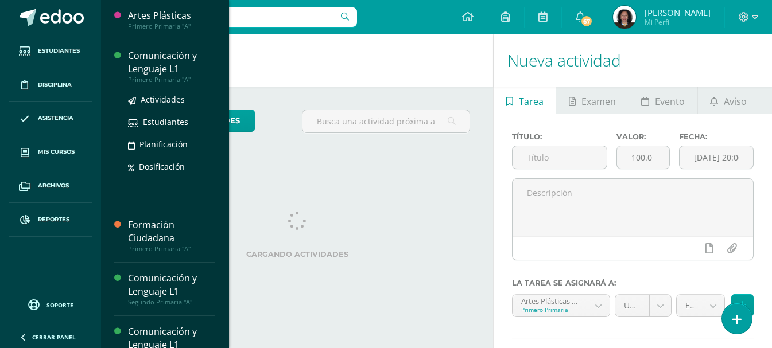
click at [143, 56] on div "Comunicación y Lenguaje L1" at bounding box center [171, 62] width 87 height 26
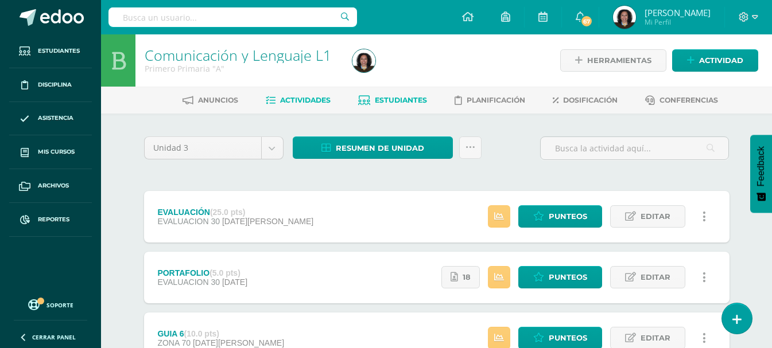
click at [401, 102] on span "Estudiantes" at bounding box center [401, 100] width 52 height 9
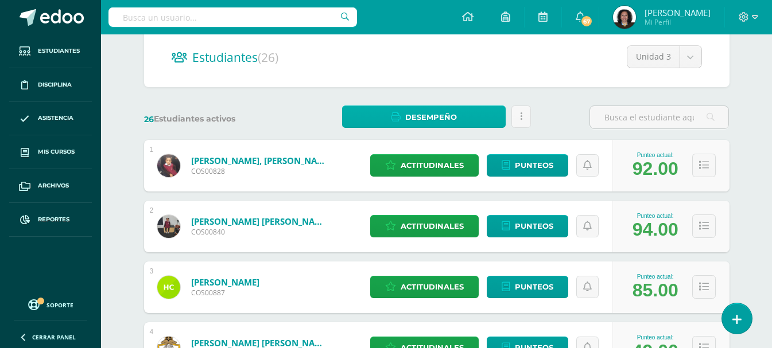
scroll to position [115, 0]
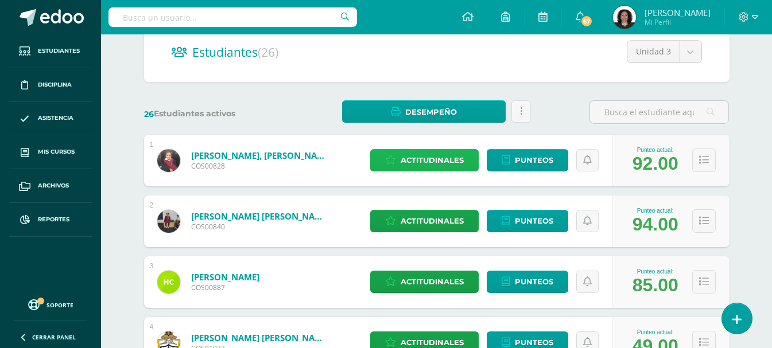
click at [437, 164] on span "Actitudinales" at bounding box center [432, 160] width 63 height 21
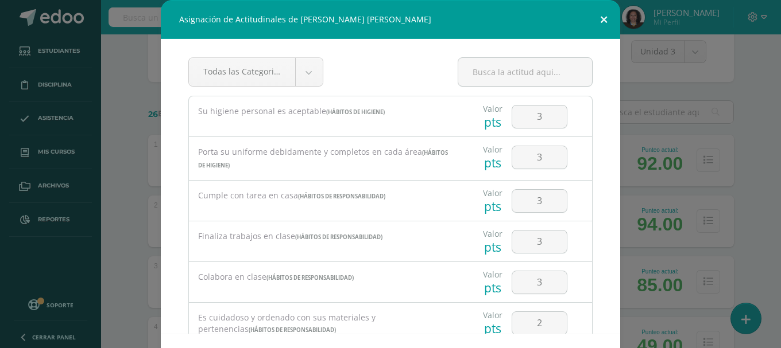
click at [598, 19] on button at bounding box center [603, 19] width 33 height 39
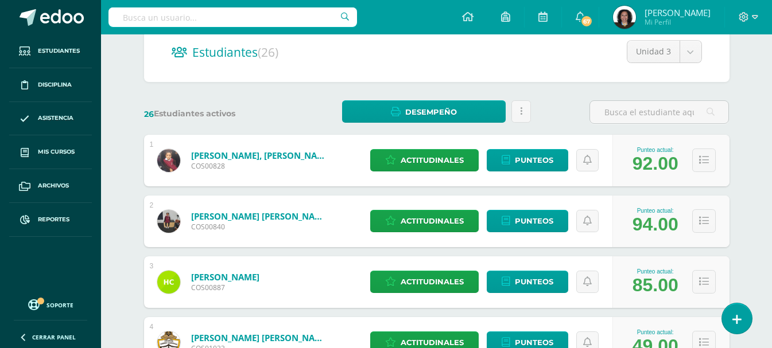
click at [411, 64] on div "Estudiantes (26) Unidad 3 Unidad 3 Unidad 4 Unidad 2 Unidad 1" at bounding box center [437, 52] width 586 height 60
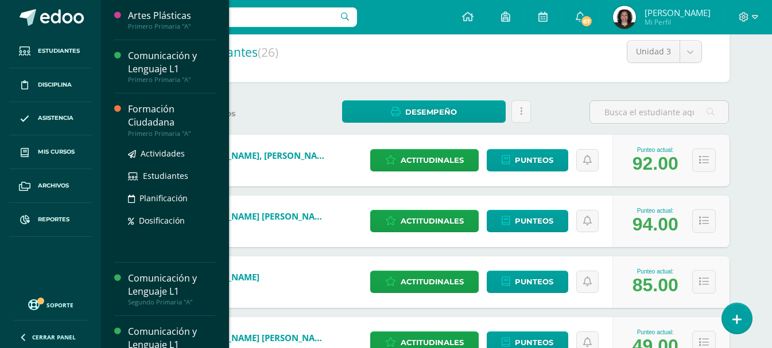
click at [139, 120] on div "Formación Ciudadana" at bounding box center [171, 116] width 87 height 26
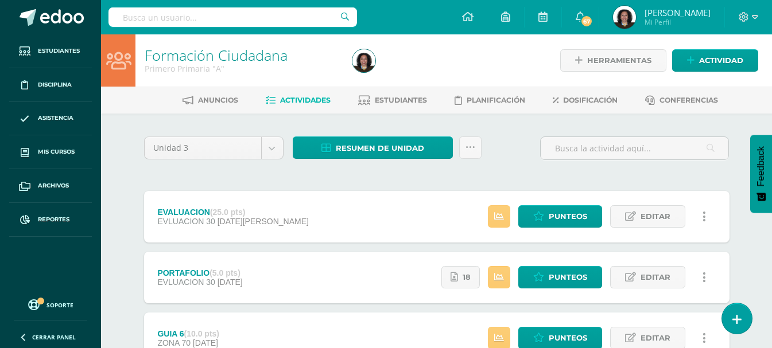
scroll to position [57, 0]
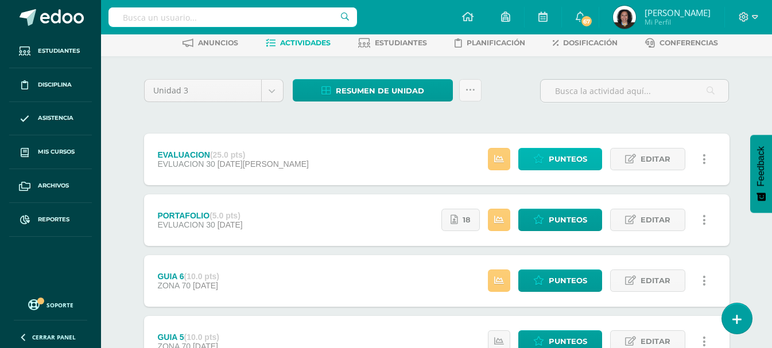
click at [565, 159] on span "Punteos" at bounding box center [568, 159] width 38 height 21
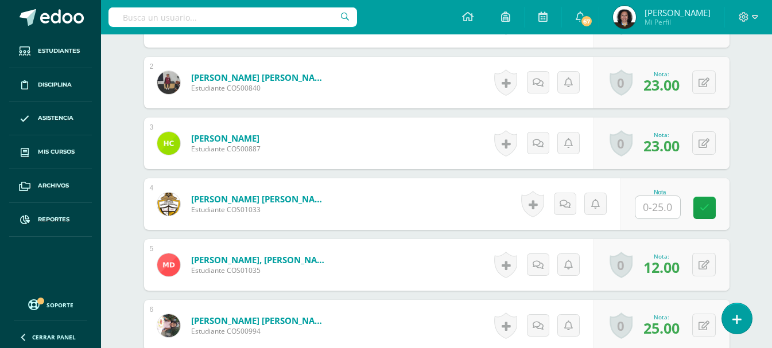
scroll to position [404, 0]
click at [668, 206] on input "text" at bounding box center [658, 207] width 45 height 22
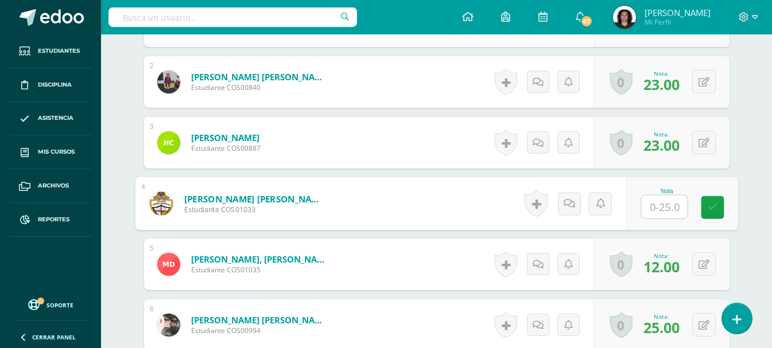
scroll to position [404, 0]
type input "16"
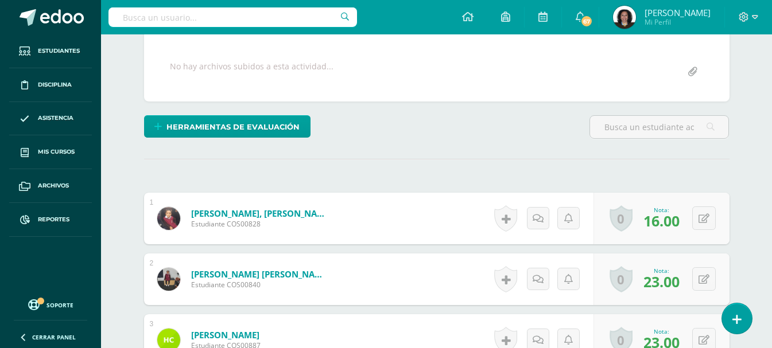
scroll to position [0, 0]
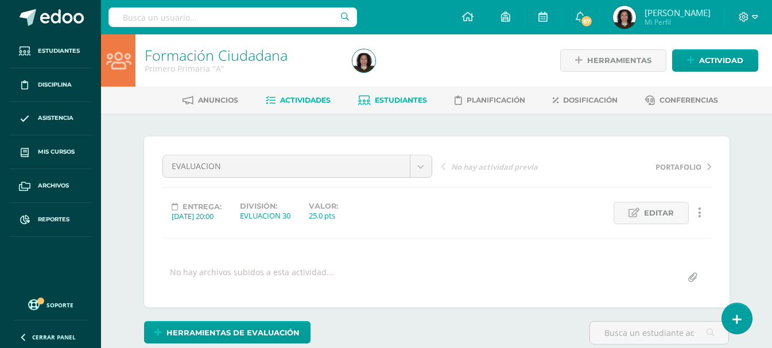
click at [411, 102] on span "Estudiantes" at bounding box center [401, 100] width 52 height 9
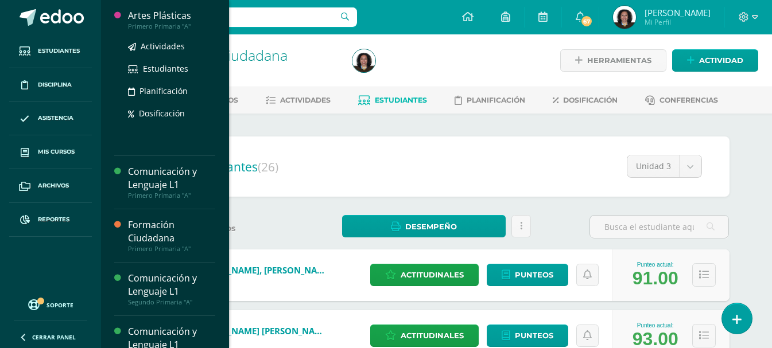
click at [170, 21] on div "Artes Plásticas" at bounding box center [171, 15] width 87 height 13
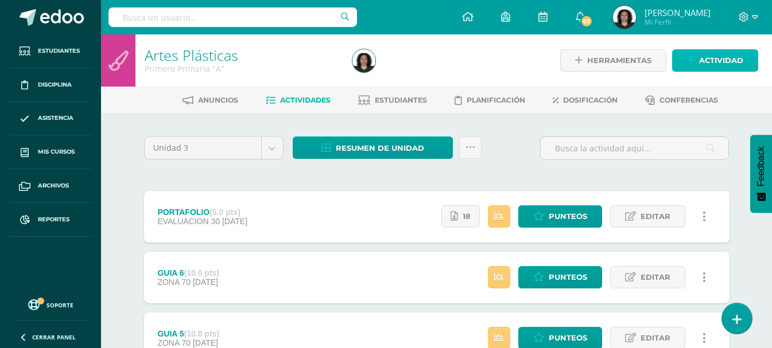
click at [722, 65] on span "Actividad" at bounding box center [721, 60] width 44 height 21
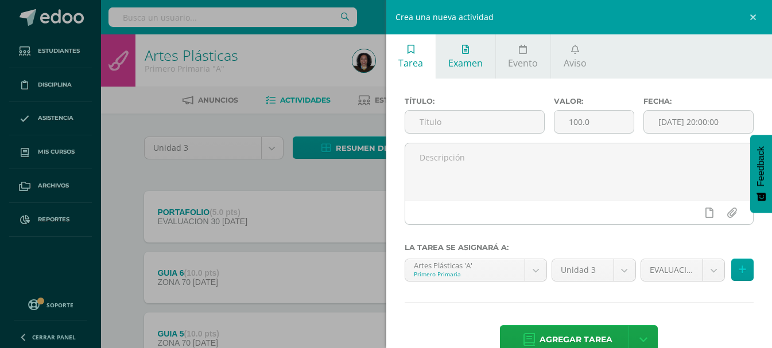
click at [463, 52] on icon at bounding box center [465, 49] width 7 height 9
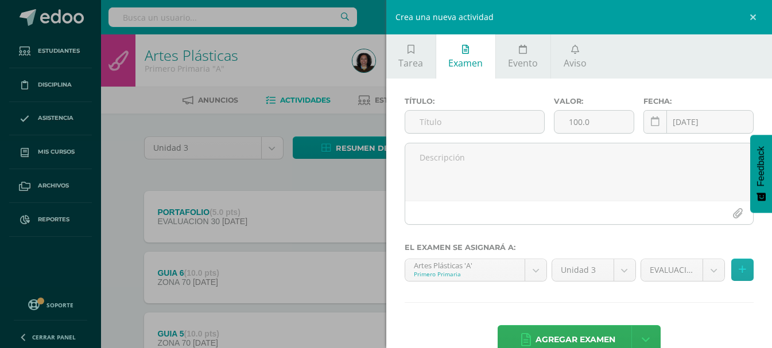
scroll to position [27, 0]
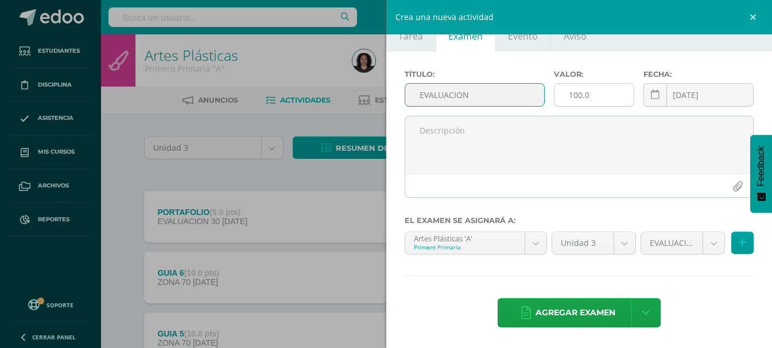
type input "EVALUACION"
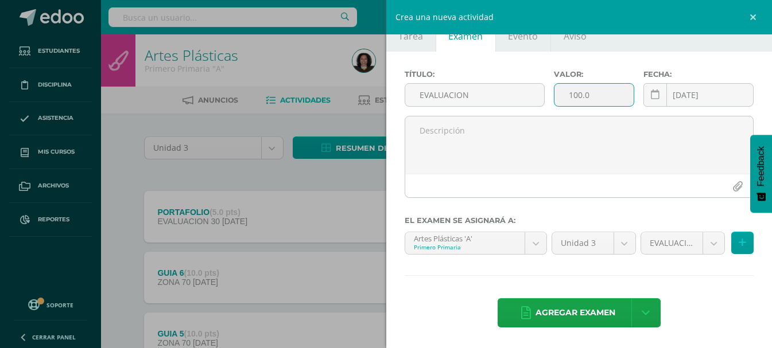
click at [586, 96] on input "100.0" at bounding box center [594, 95] width 79 height 22
type input "1"
type input "25"
click at [680, 98] on div "2025-08-12 August, 2025 Mo Tu We Th Fr Sa Su 28 29 30 31 1 2 3 4 5 6 7 8 9 10 1…" at bounding box center [699, 99] width 110 height 33
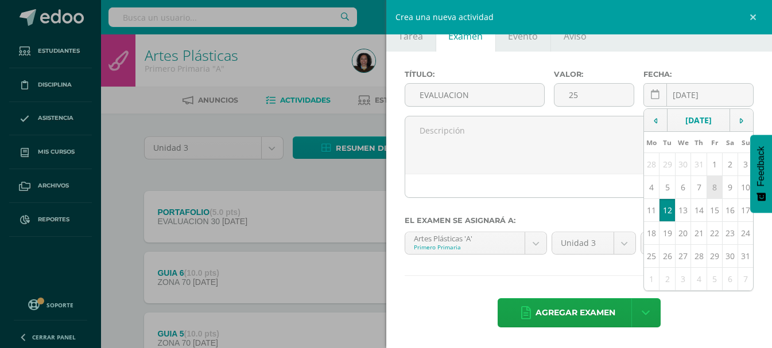
click at [708, 187] on td "8" at bounding box center [715, 187] width 16 height 23
type input "2025-08-08"
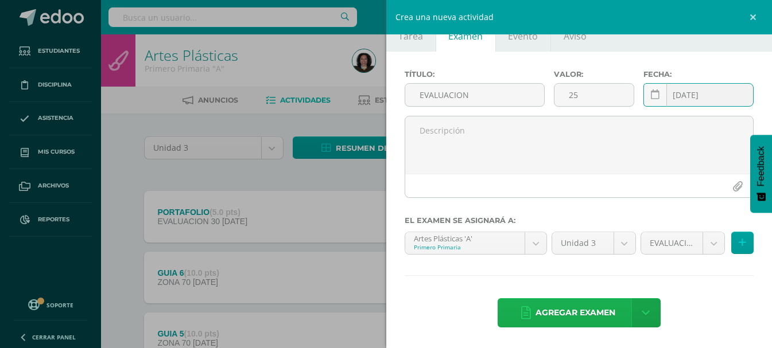
click at [551, 316] on span "Agregar examen" at bounding box center [576, 313] width 80 height 28
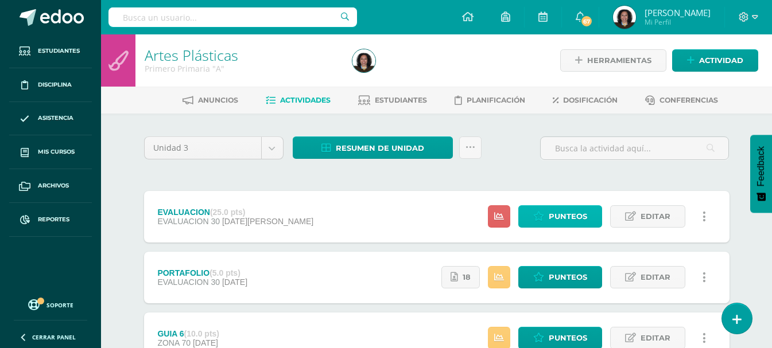
click at [580, 220] on span "Punteos" at bounding box center [568, 216] width 38 height 21
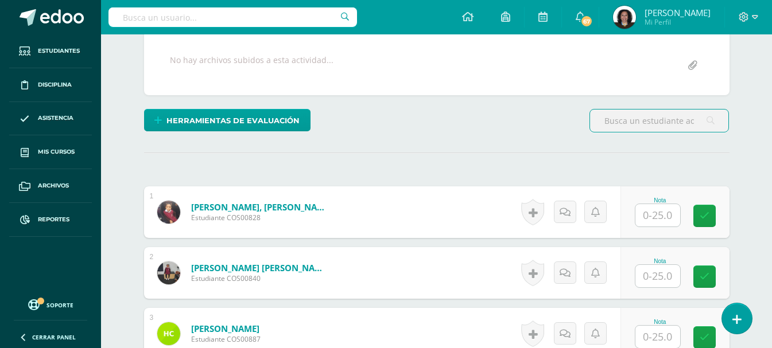
scroll to position [233, 0]
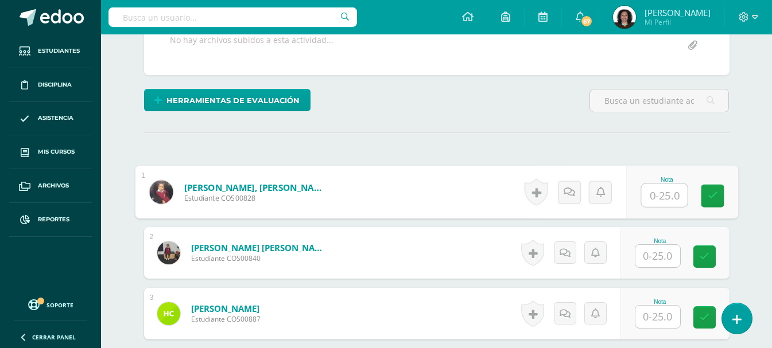
click at [663, 193] on input "text" at bounding box center [664, 195] width 46 height 23
type input "20"
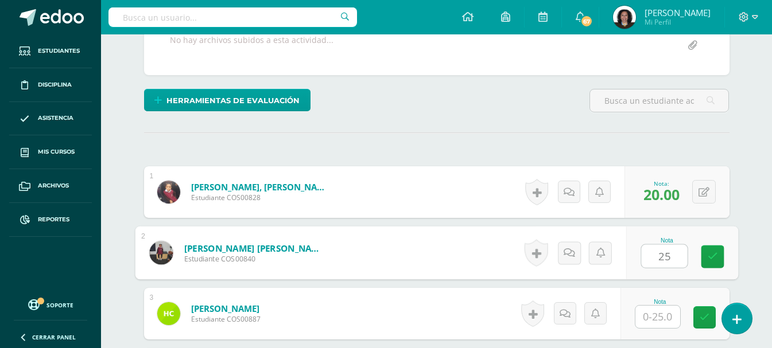
type input "25"
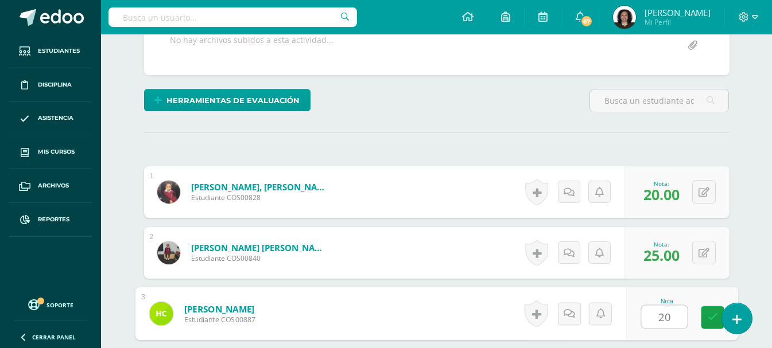
type input "20"
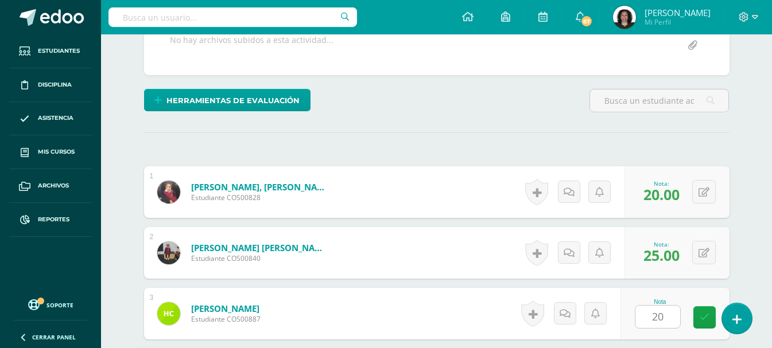
scroll to position [436, 0]
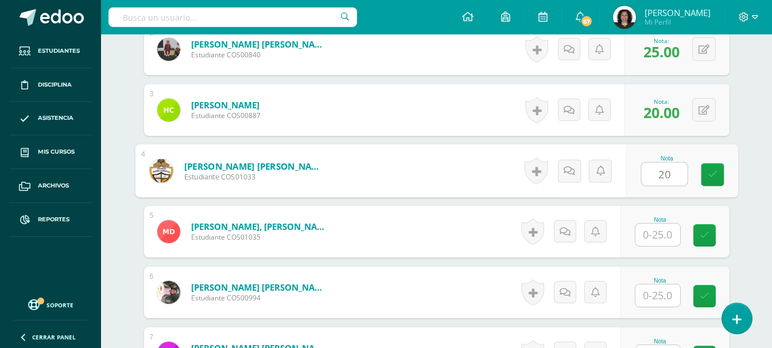
type input "20"
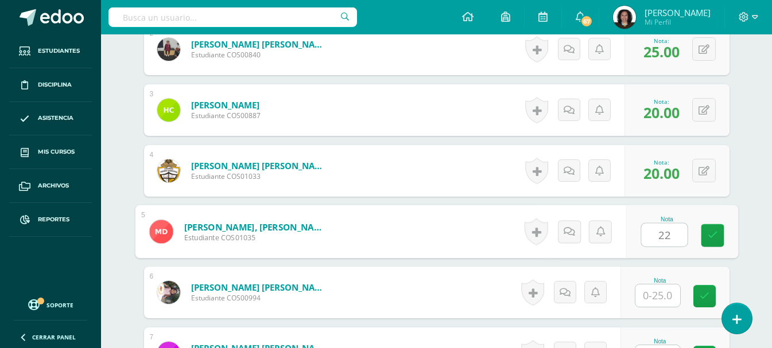
type input "22"
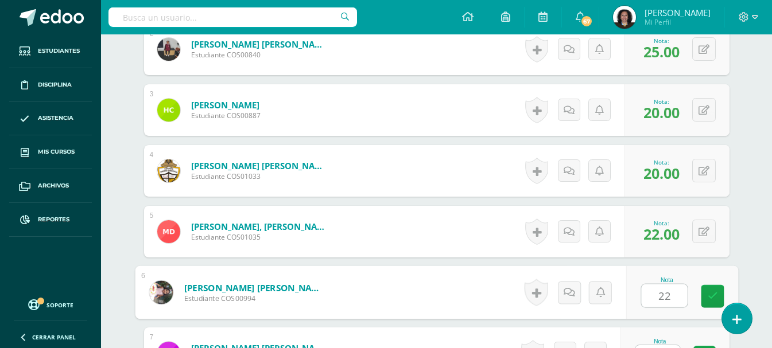
type input "22"
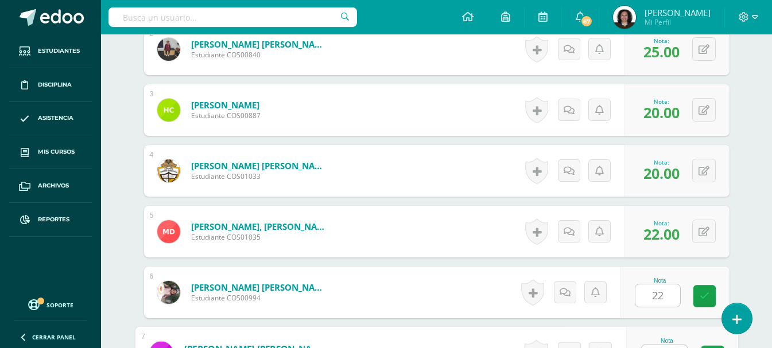
scroll to position [456, 0]
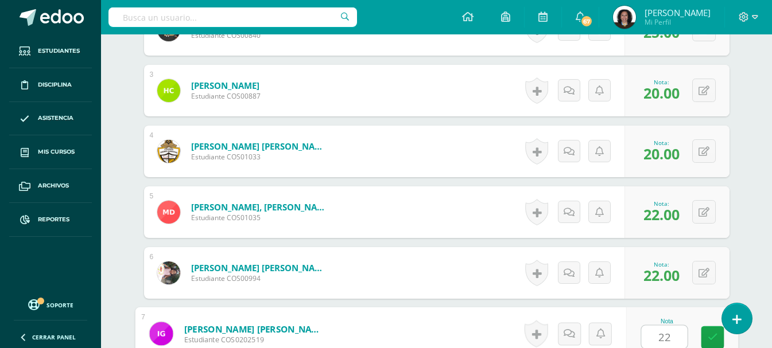
type input "22"
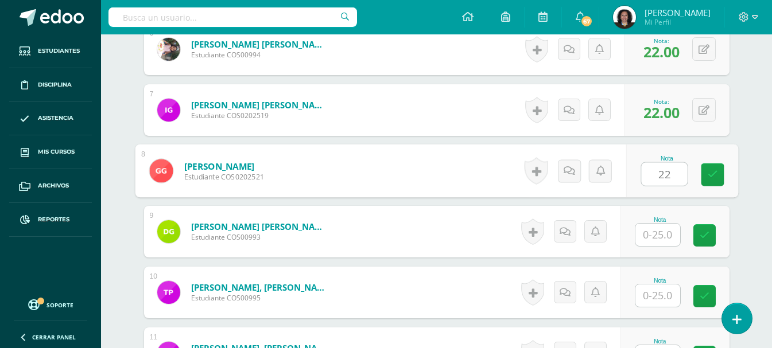
type input "22"
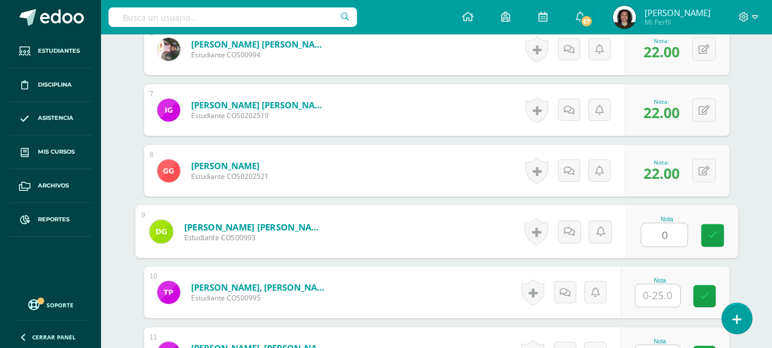
type input "0"
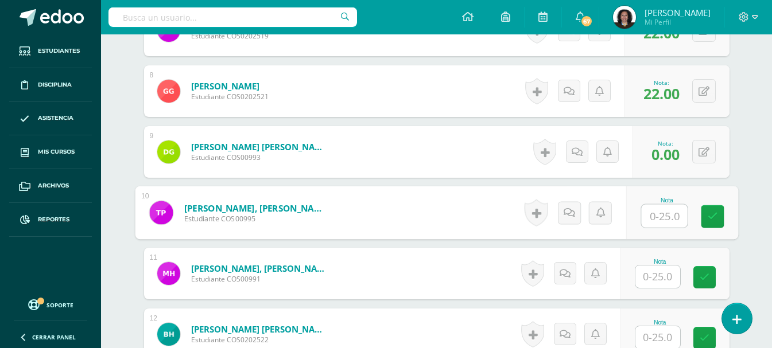
scroll to position [795, 0]
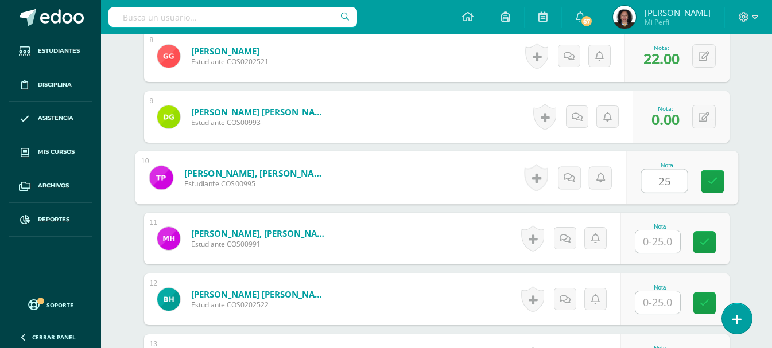
type input "25"
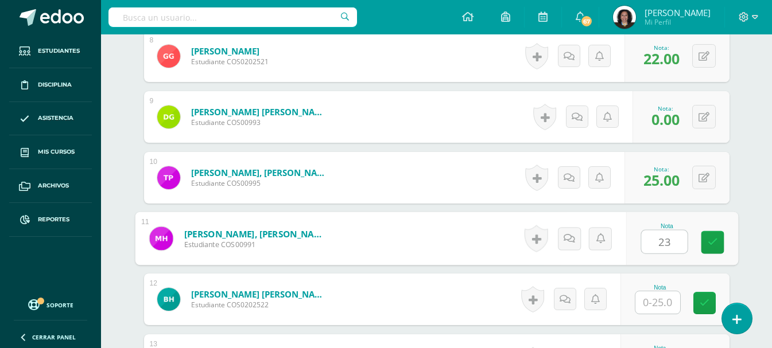
type input "23"
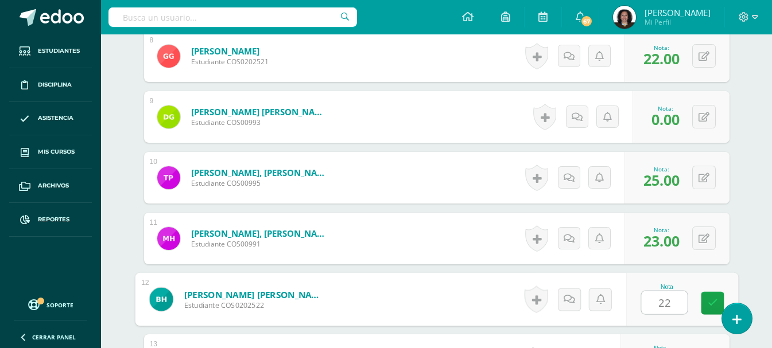
type input "22"
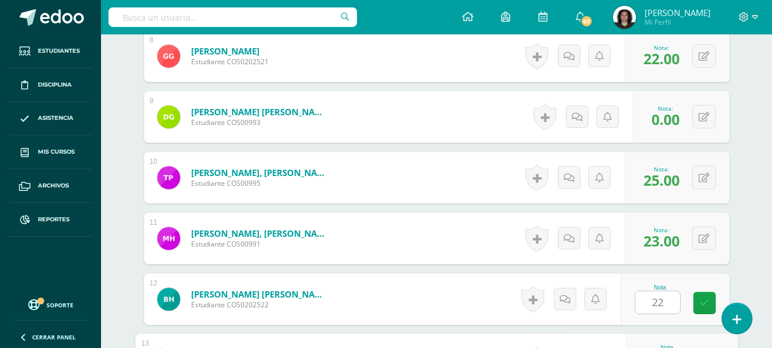
scroll to position [984, 0]
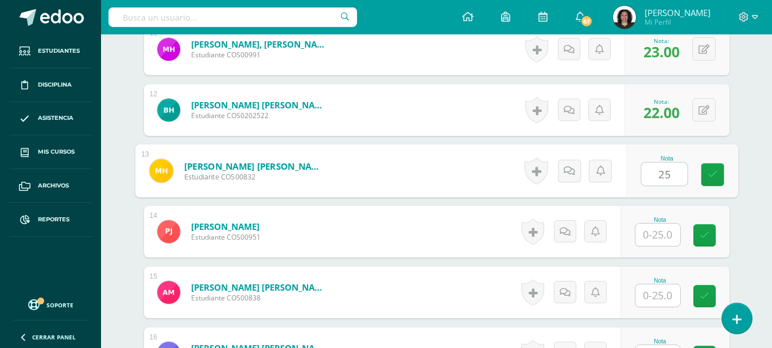
type input "25"
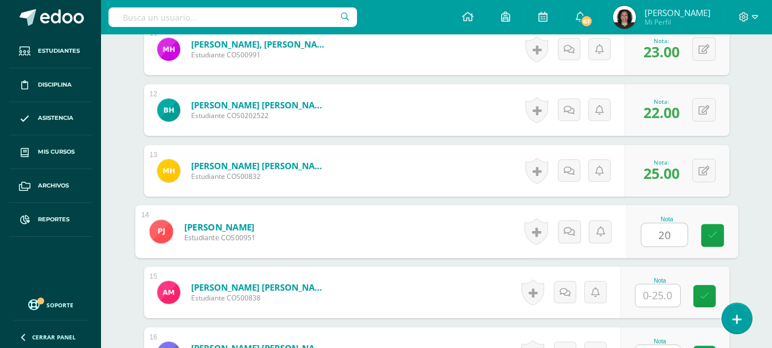
type input "20"
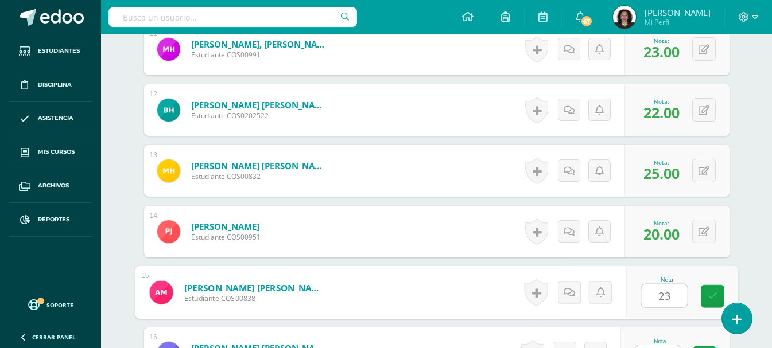
type input "23"
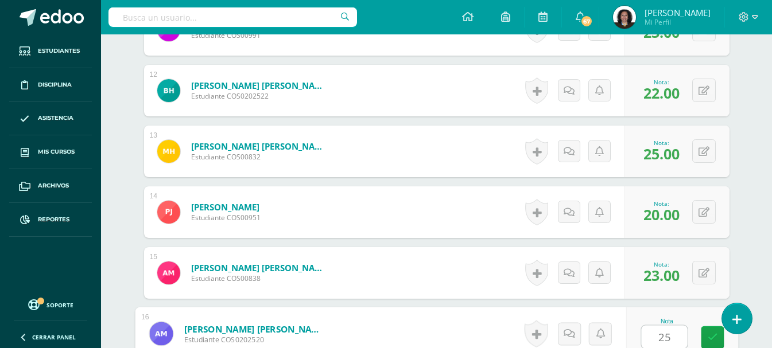
type input "25"
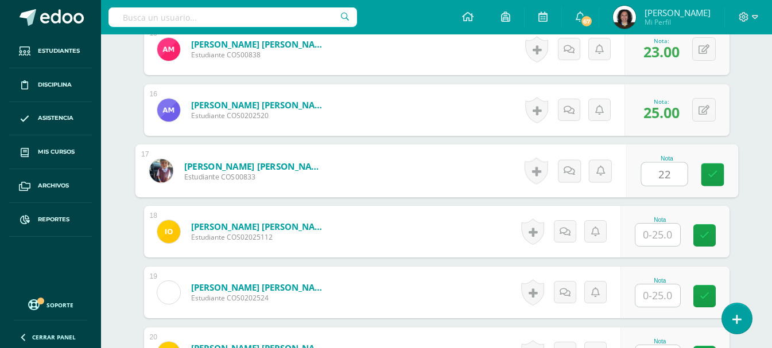
type input "22"
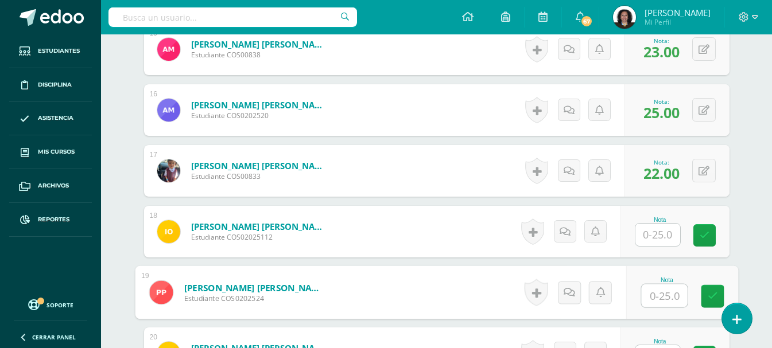
click at [666, 297] on input "text" at bounding box center [664, 296] width 46 height 23
type input "20"
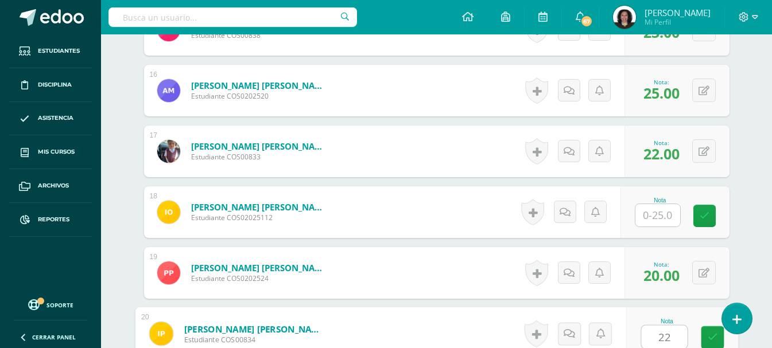
type input "22"
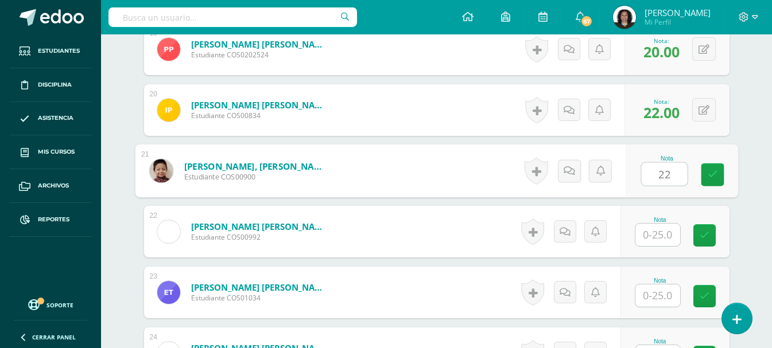
type input "22"
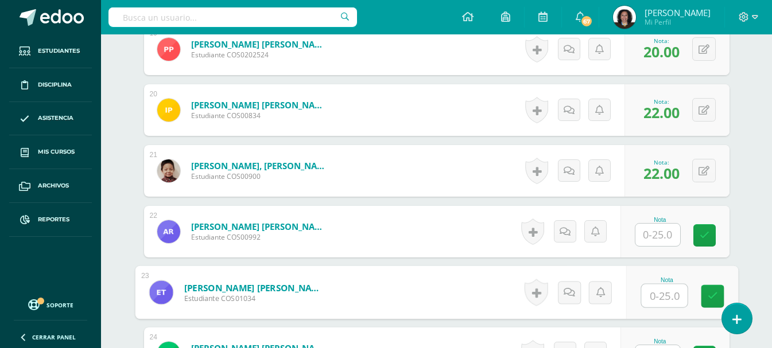
click at [667, 299] on input "text" at bounding box center [664, 296] width 46 height 23
type input "23"
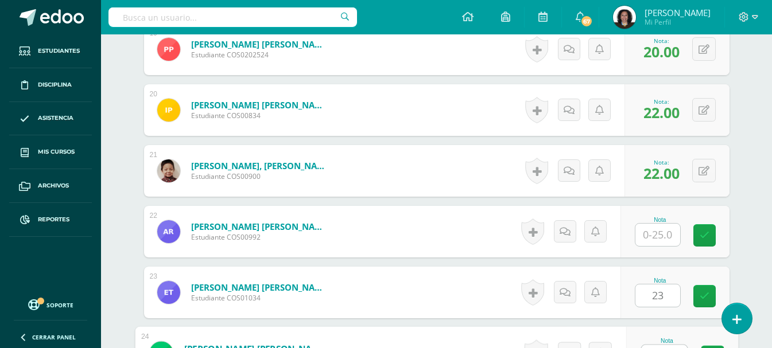
scroll to position [1490, 0]
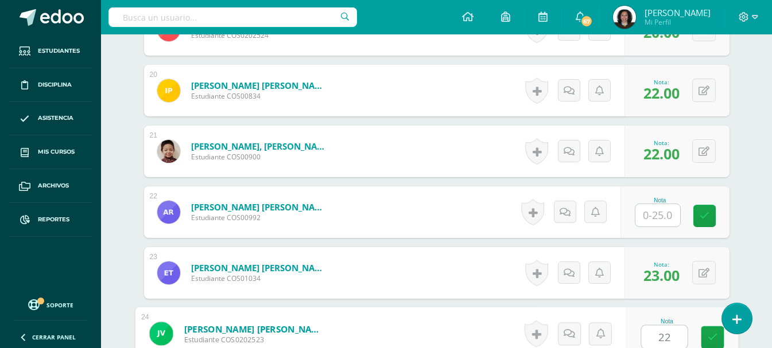
type input "22"
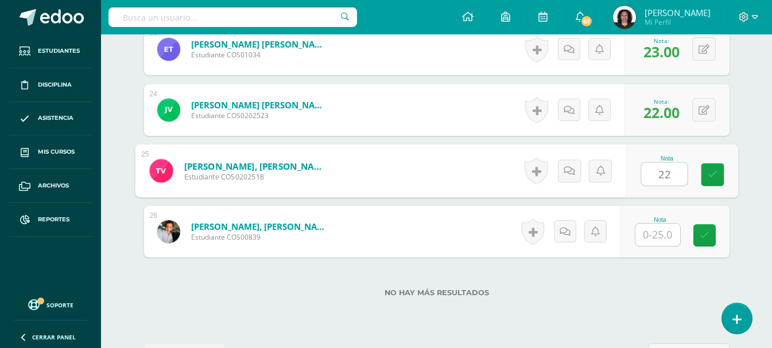
type input "22"
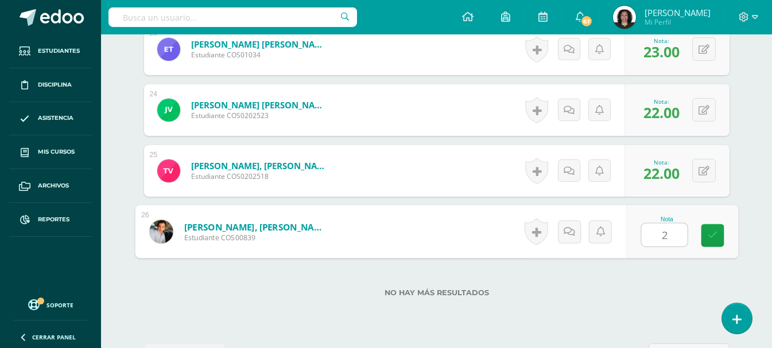
type input "20"
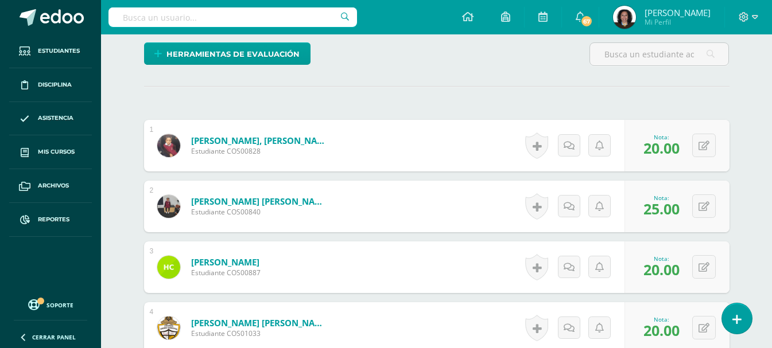
scroll to position [0, 0]
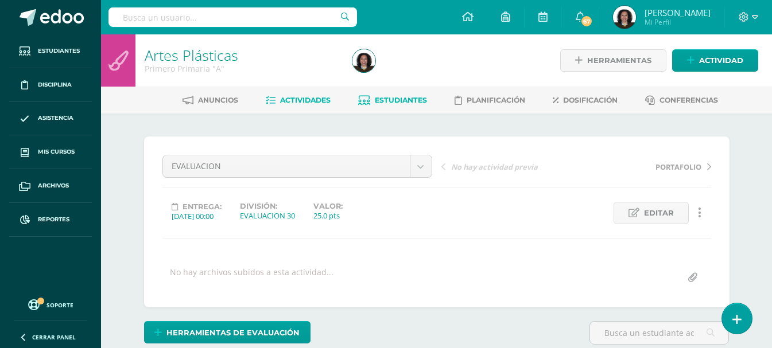
click at [419, 103] on span "Estudiantes" at bounding box center [401, 100] width 52 height 9
